Goal: Task Accomplishment & Management: Complete application form

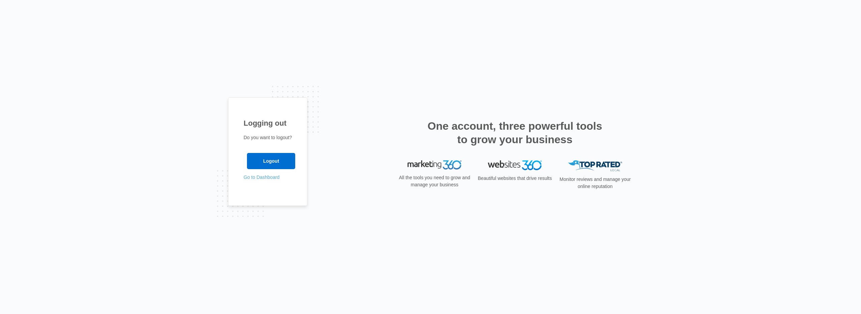
click at [279, 178] on link "Go to Dashboard" at bounding box center [262, 177] width 36 height 5
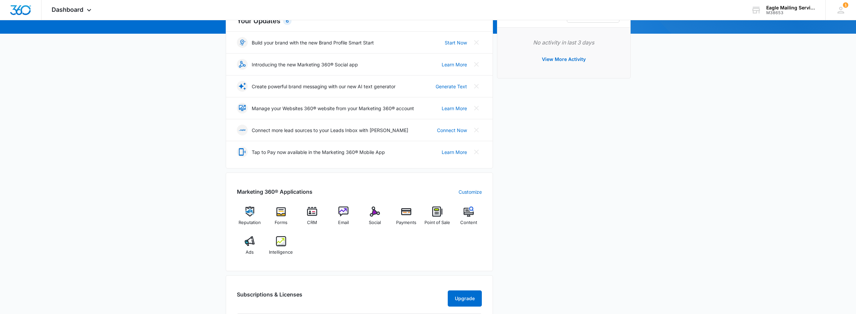
scroll to position [101, 0]
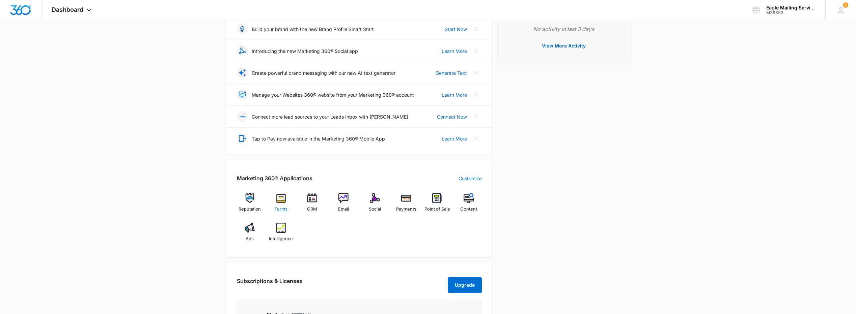
click at [285, 202] on img at bounding box center [281, 198] width 10 height 10
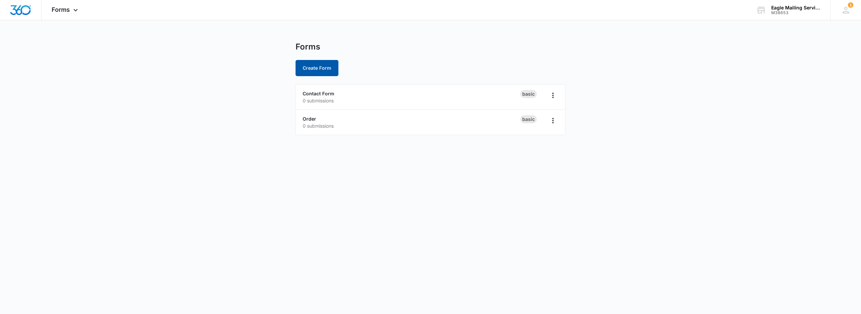
click at [326, 70] on button "Create Form" at bounding box center [317, 68] width 43 height 16
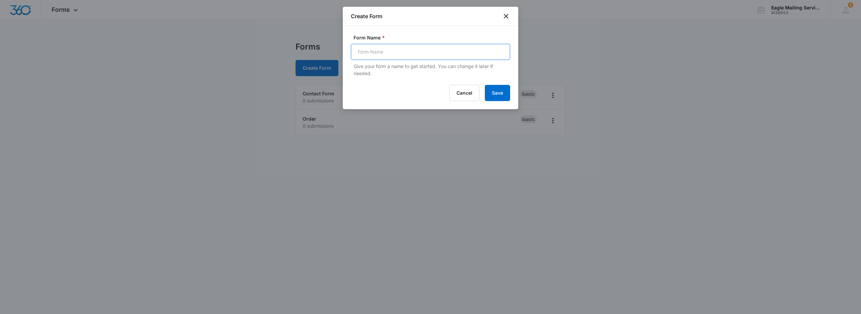
click at [385, 54] on input "Form Name *" at bounding box center [430, 52] width 159 height 16
type input "CSR Hand off"
click at [504, 94] on button "Save" at bounding box center [497, 93] width 25 height 16
click at [506, 15] on icon "close" at bounding box center [506, 16] width 8 height 8
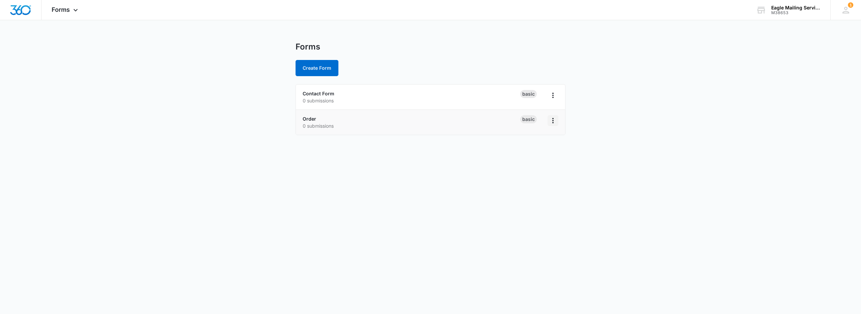
click at [553, 123] on icon "Overflow Menu" at bounding box center [552, 120] width 1 height 5
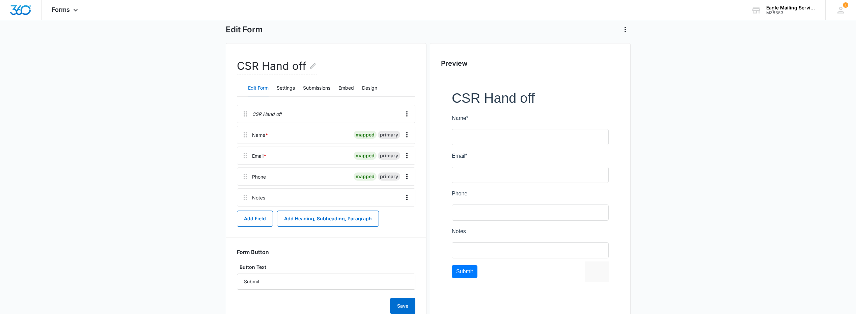
scroll to position [58, 0]
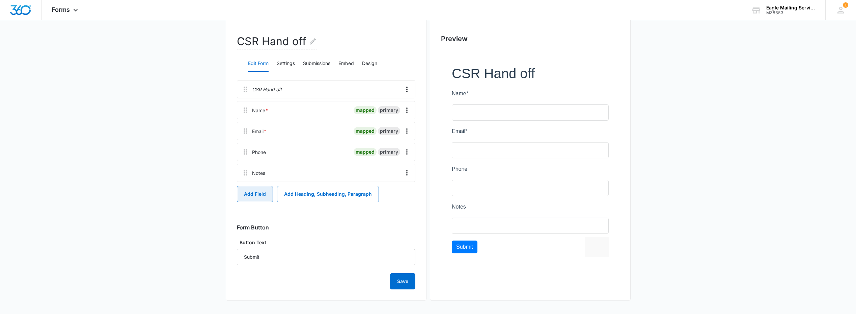
click at [256, 193] on button "Add Field" at bounding box center [255, 194] width 36 height 16
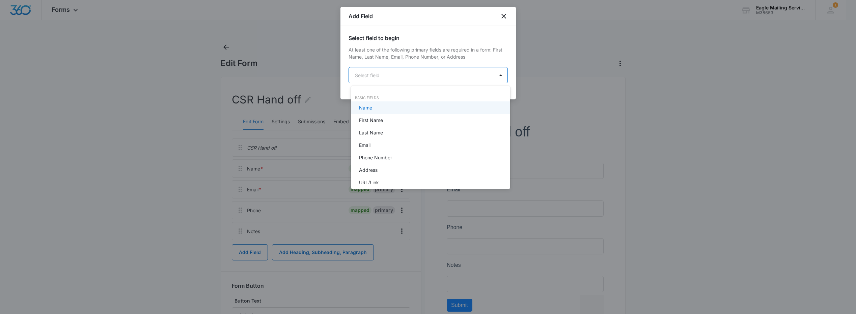
click at [408, 75] on body "Forms Apps Reputation Forms CRM Email Social Payments POS Content Ads Intellige…" at bounding box center [428, 157] width 856 height 314
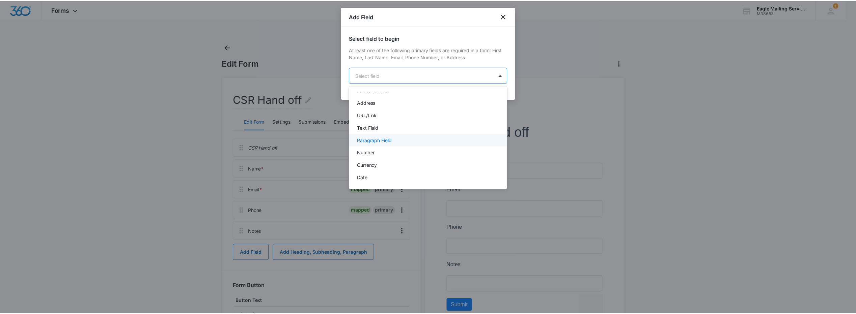
scroll to position [34, 0]
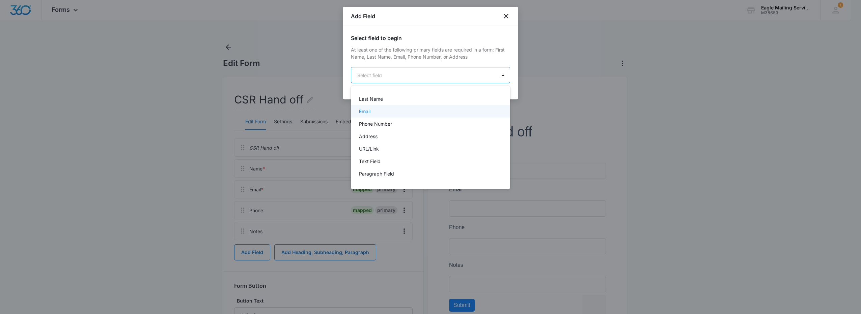
click at [401, 115] on div "Email" at bounding box center [430, 111] width 142 height 7
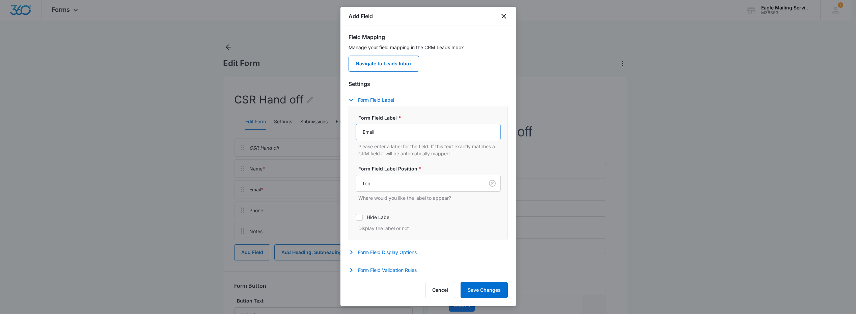
scroll to position [60, 0]
click at [480, 290] on button "Save Changes" at bounding box center [483, 290] width 47 height 16
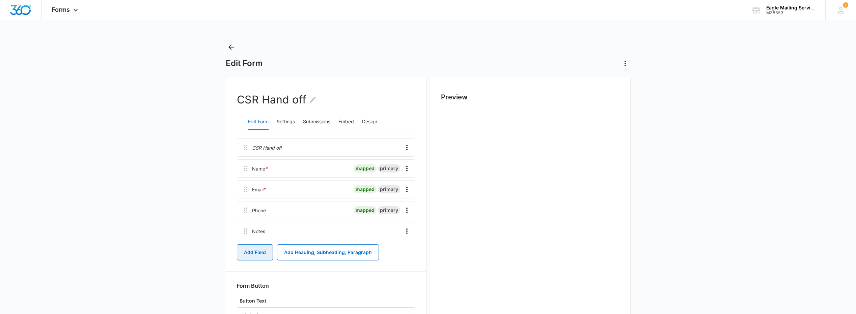
scroll to position [0, 0]
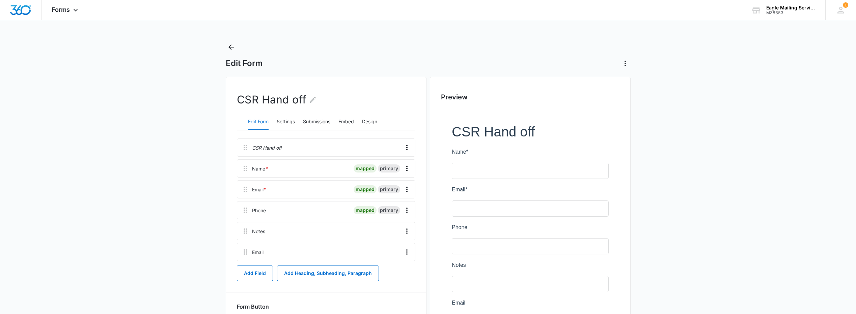
click at [381, 254] on div at bounding box center [332, 253] width 133 height 18
click at [261, 254] on div "Email" at bounding box center [257, 252] width 11 height 7
click at [403, 253] on icon "Overflow Menu" at bounding box center [407, 252] width 8 height 8
click at [395, 270] on div "Edit" at bounding box center [389, 271] width 14 height 5
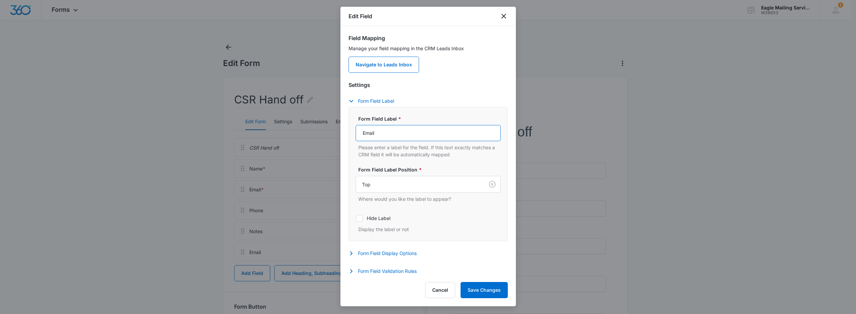
click at [439, 136] on input "Email" at bounding box center [428, 133] width 145 height 16
drag, startPoint x: 430, startPoint y: 136, endPoint x: 341, endPoint y: 133, distance: 88.8
click at [341, 133] on div "Field Mapping Manage your field mapping in the CRM Leads Inbox Navigate to Lead…" at bounding box center [427, 151] width 175 height 250
click at [477, 107] on div "Form Field Label Form Field Label * Please enter a label for the field. If this…" at bounding box center [427, 169] width 159 height 144
click at [392, 135] on input "Form Field Label *" at bounding box center [428, 133] width 145 height 16
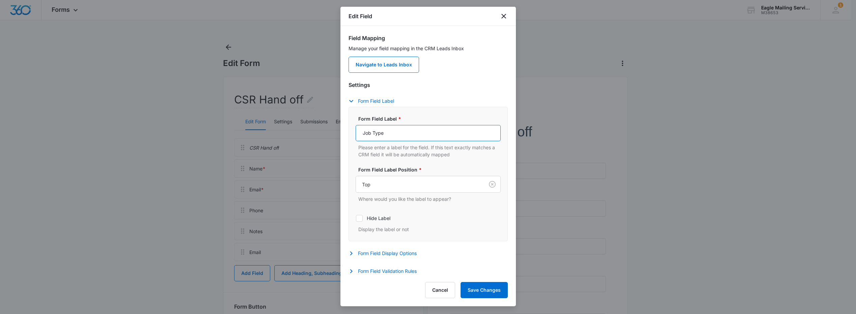
drag, startPoint x: 402, startPoint y: 136, endPoint x: 349, endPoint y: 136, distance: 53.0
click at [349, 136] on div "Form Field Label * Job Type Please enter a label for the field. If this text ex…" at bounding box center [427, 174] width 159 height 135
type input "Job Type"
click at [354, 101] on icon "button" at bounding box center [351, 101] width 8 height 8
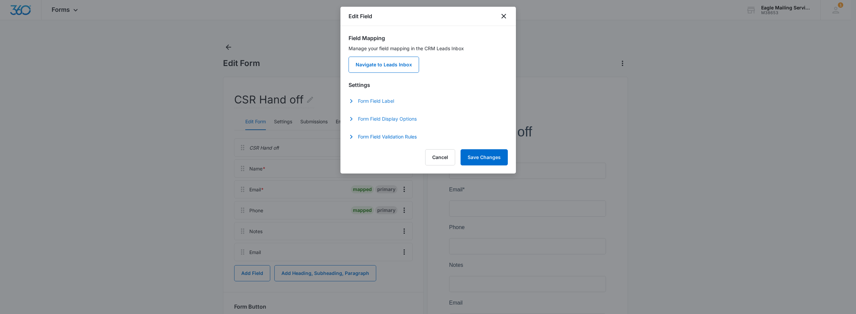
click at [353, 120] on icon "button" at bounding box center [351, 119] width 8 height 8
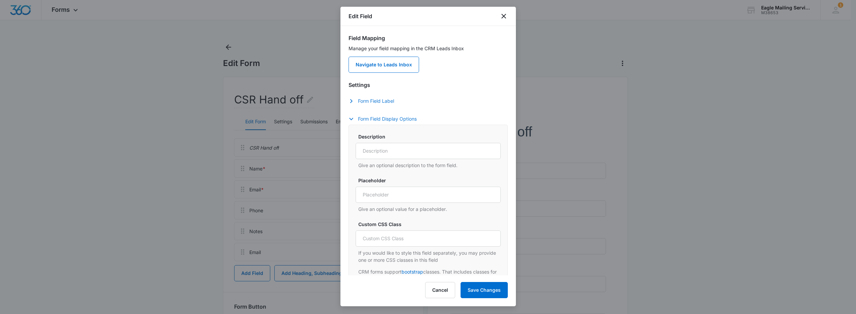
click at [353, 120] on icon "button" at bounding box center [351, 119] width 8 height 8
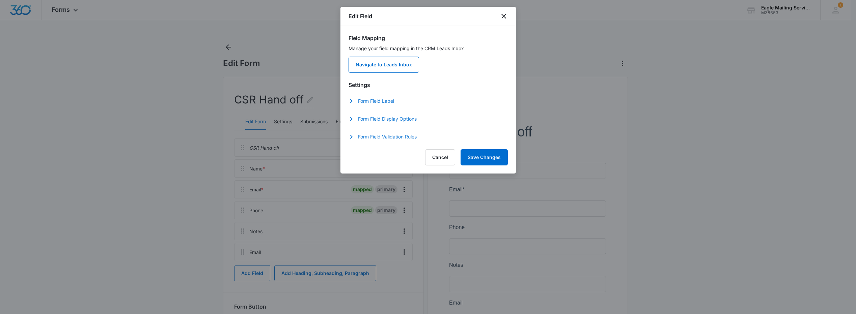
click at [352, 140] on icon "button" at bounding box center [351, 137] width 8 height 8
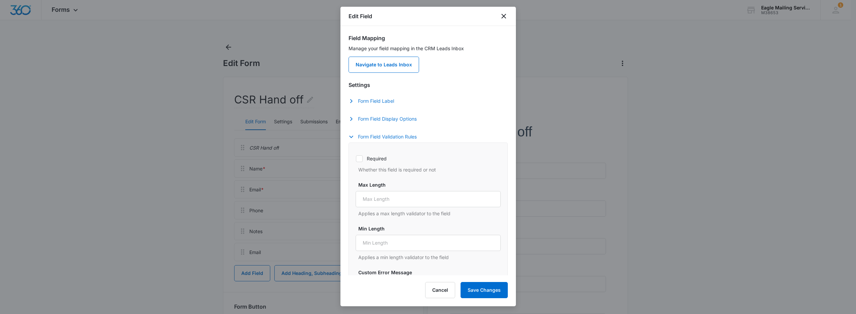
click at [352, 139] on icon "button" at bounding box center [351, 137] width 8 height 8
